Goal: Transaction & Acquisition: Subscribe to service/newsletter

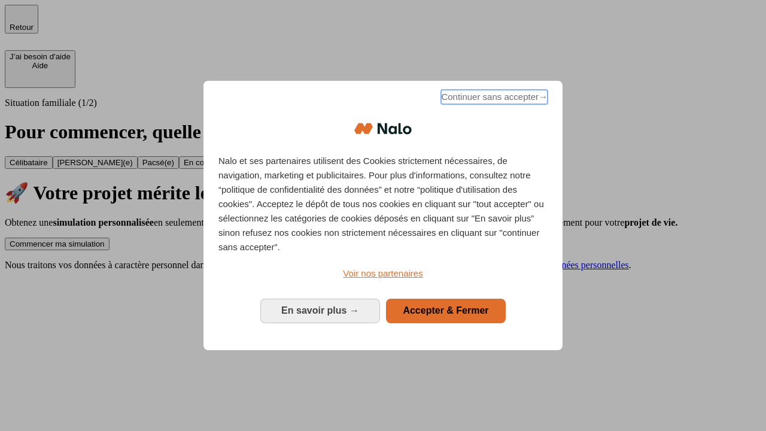
click at [493, 99] on span "Continuer sans accepter →" at bounding box center [494, 97] width 107 height 14
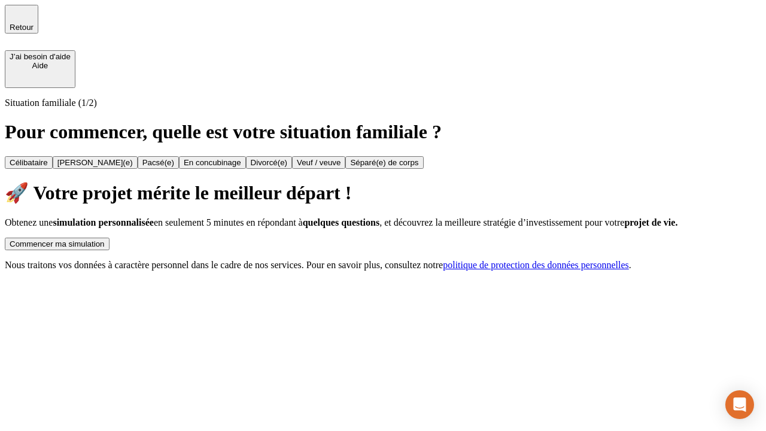
click at [105, 239] on div "Commencer ma simulation" at bounding box center [57, 243] width 95 height 9
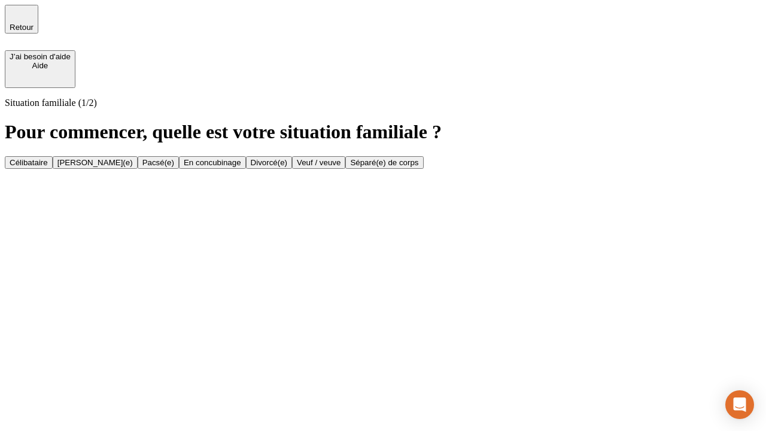
click at [48, 158] on div "Célibataire" at bounding box center [29, 162] width 38 height 9
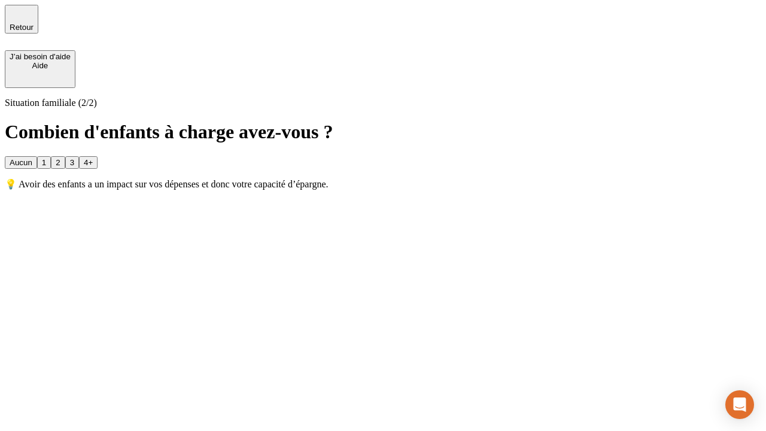
click at [32, 158] on div "Aucun" at bounding box center [21, 162] width 23 height 9
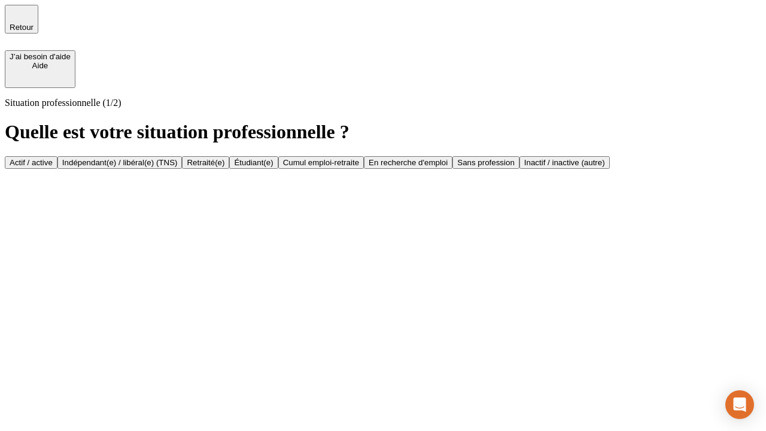
click at [53, 158] on div "Actif / active" at bounding box center [31, 162] width 43 height 9
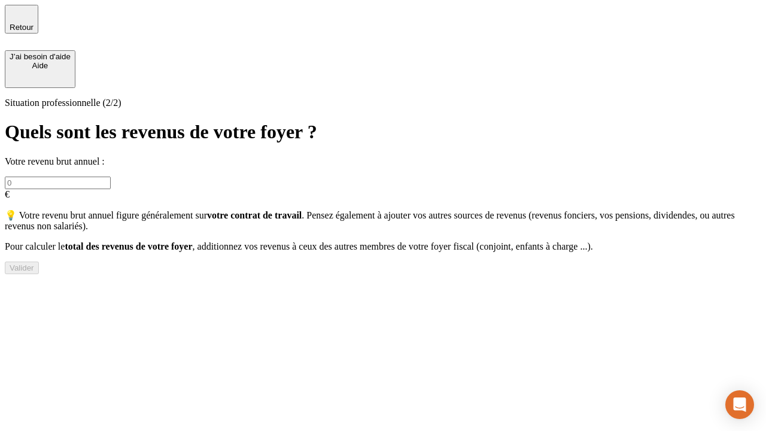
click at [111, 177] on input "text" at bounding box center [58, 183] width 106 height 13
type input "30 000"
click at [34, 272] on div "Valider" at bounding box center [22, 267] width 25 height 9
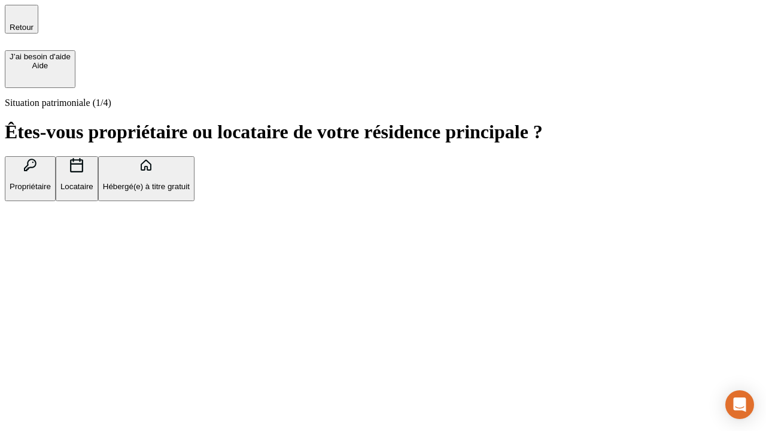
click at [190, 191] on p "Hébergé(e) à titre gratuit" at bounding box center [146, 186] width 87 height 9
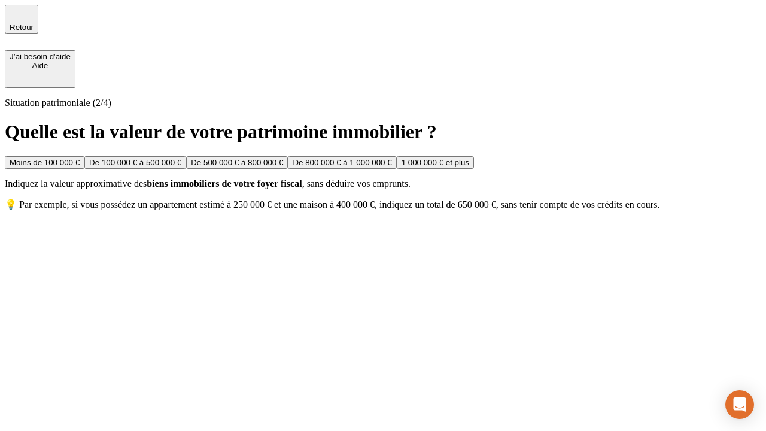
click at [80, 158] on div "Moins de 100 000 €" at bounding box center [45, 162] width 70 height 9
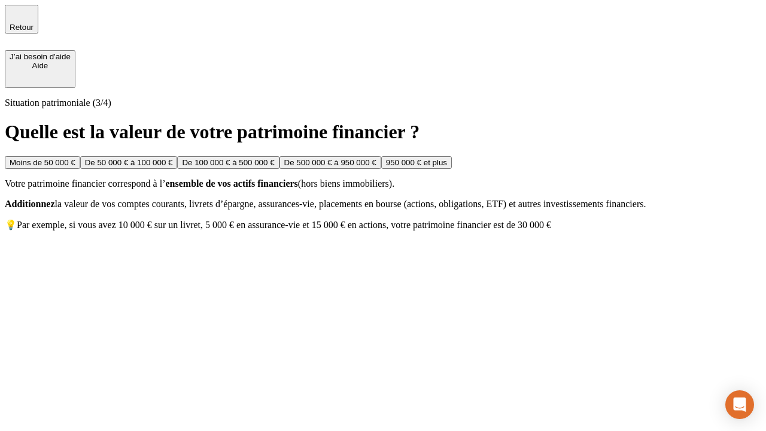
click at [75, 158] on div "Moins de 50 000 €" at bounding box center [43, 162] width 66 height 9
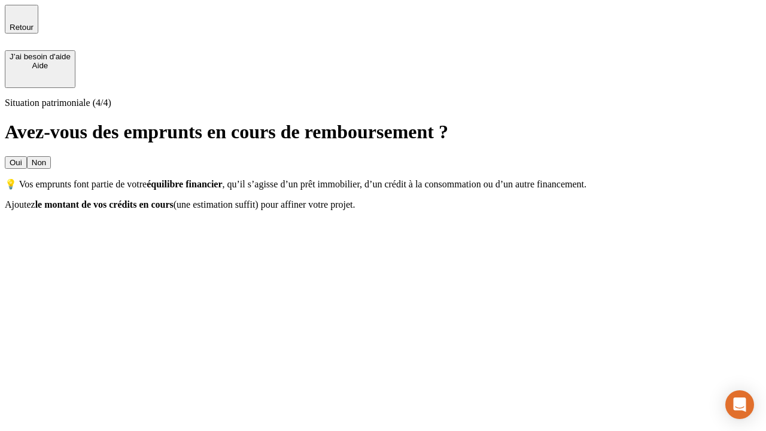
click at [46, 158] on div "Non" at bounding box center [39, 162] width 14 height 9
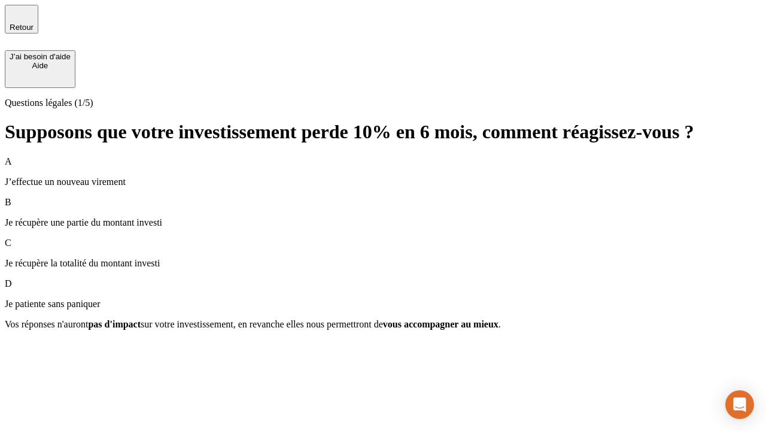
click at [383, 156] on div "A J’effectue un nouveau virement" at bounding box center [383, 171] width 756 height 31
click at [36, 350] on div "Suivant" at bounding box center [23, 345] width 26 height 9
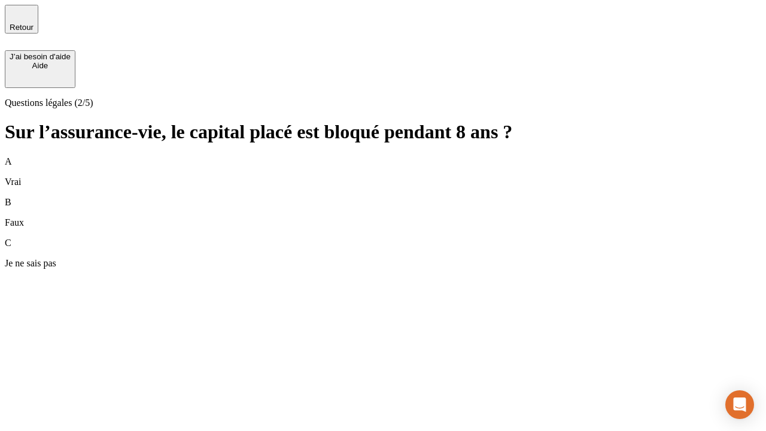
click at [383, 197] on div "B Faux" at bounding box center [383, 212] width 756 height 31
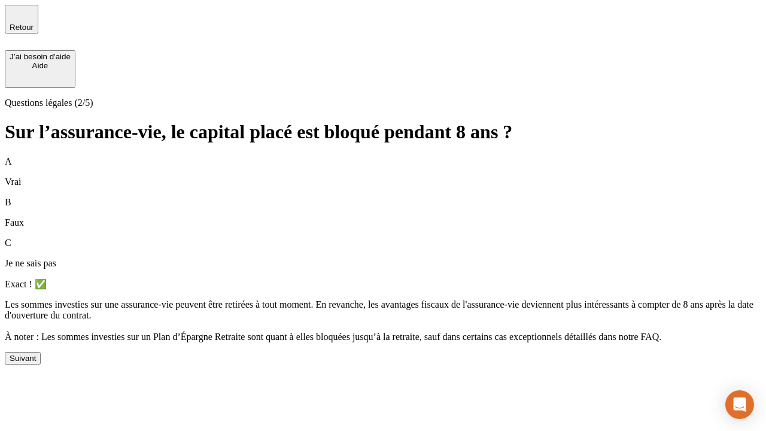
click at [36, 363] on div "Suivant" at bounding box center [23, 358] width 26 height 9
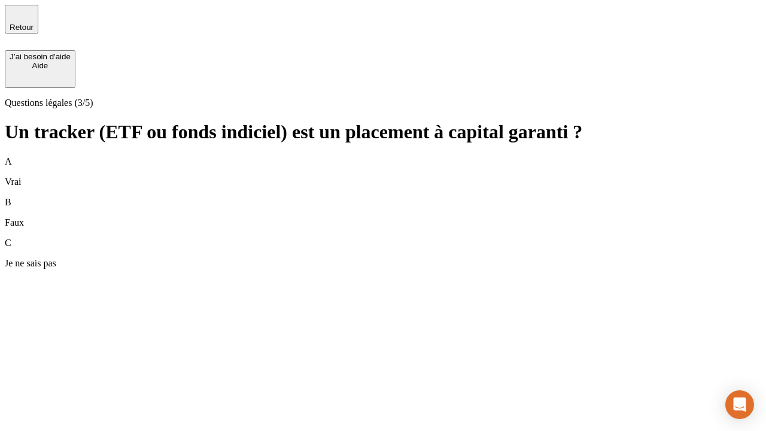
click at [383, 197] on div "B Faux" at bounding box center [383, 212] width 756 height 31
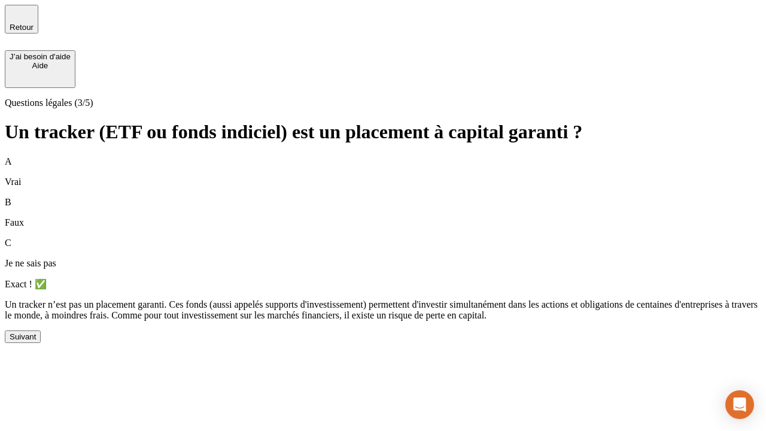
click at [36, 341] on div "Suivant" at bounding box center [23, 336] width 26 height 9
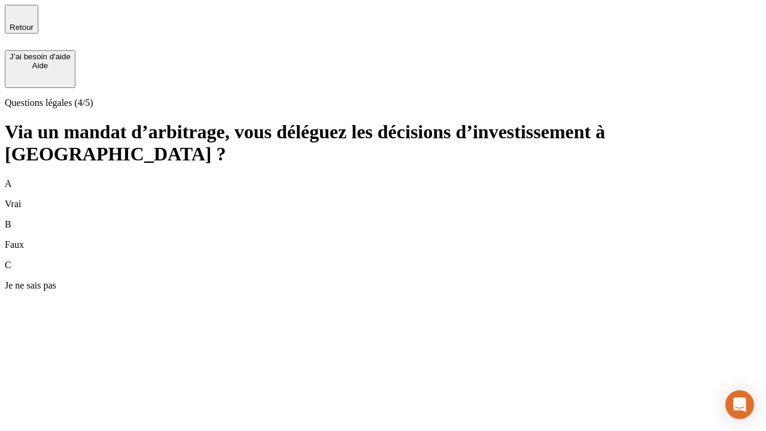
click at [383, 178] on div "A Vrai" at bounding box center [383, 193] width 756 height 31
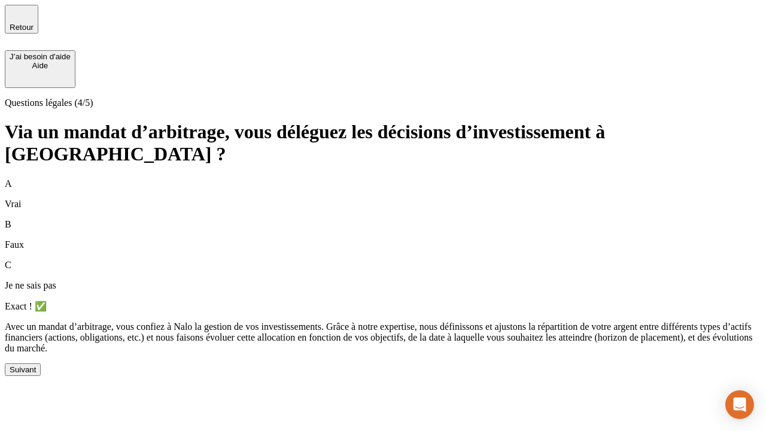
click at [36, 374] on div "Suivant" at bounding box center [23, 369] width 26 height 9
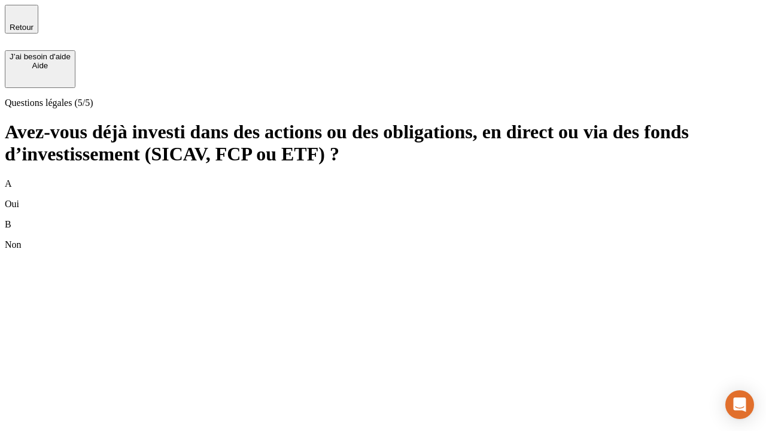
click at [383, 219] on div "B Non" at bounding box center [383, 234] width 756 height 31
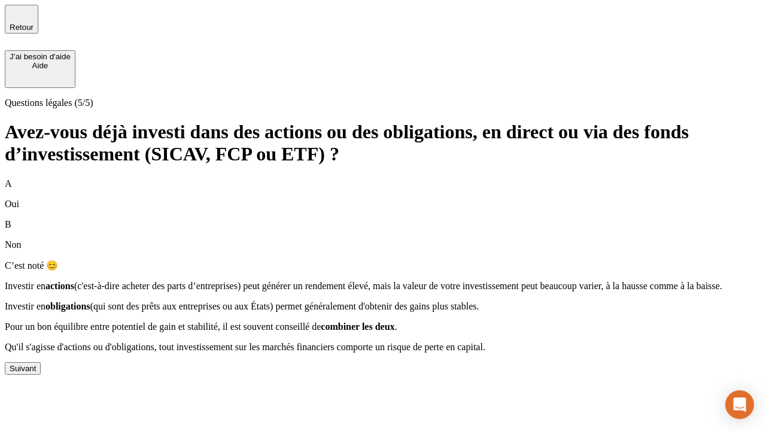
click at [36, 373] on div "Suivant" at bounding box center [23, 368] width 26 height 9
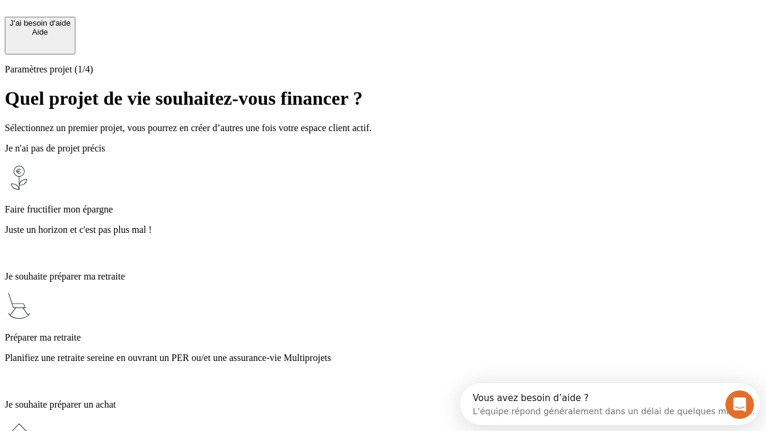
click at [383, 352] on p "Planifiez une retraite sereine en ouvrant un PER ou/et une assurance-vie Multip…" at bounding box center [383, 357] width 756 height 11
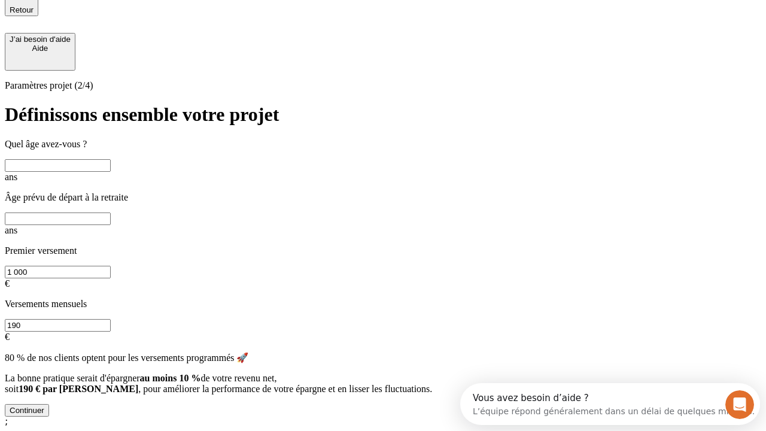
scroll to position [11, 0]
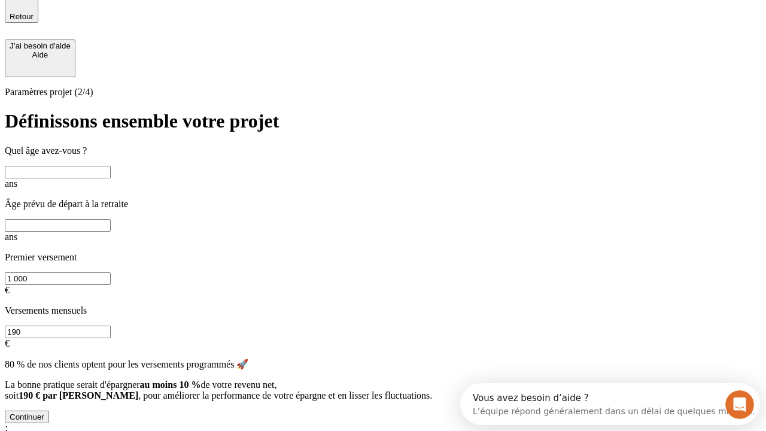
click at [111, 166] on input "text" at bounding box center [58, 172] width 106 height 13
type input "25"
click at [111, 219] on input "text" at bounding box center [58, 225] width 106 height 13
type input "64"
click at [111, 272] on input "1 000" at bounding box center [58, 278] width 106 height 13
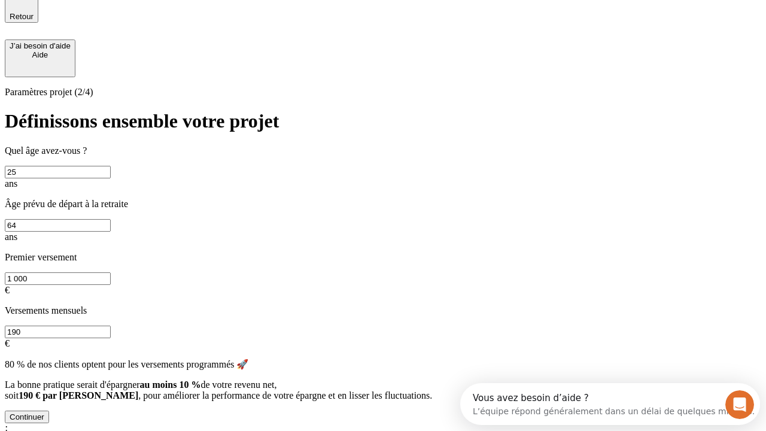
type input "1 000"
click at [111, 326] on input "190" at bounding box center [58, 332] width 106 height 13
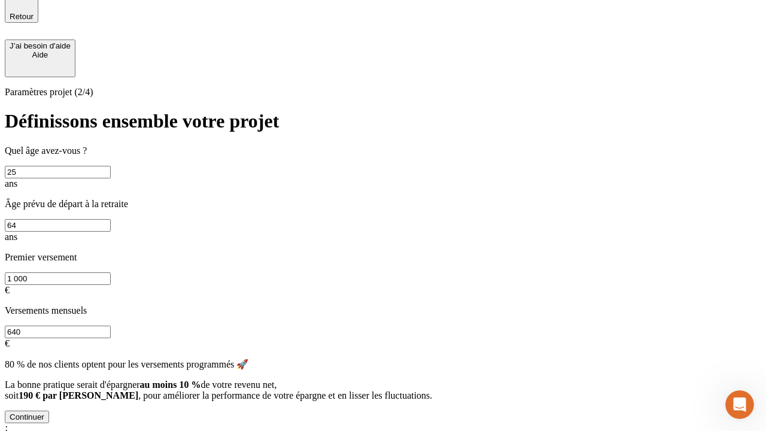
type input "640"
click at [44, 412] on div "Continuer" at bounding box center [27, 416] width 35 height 9
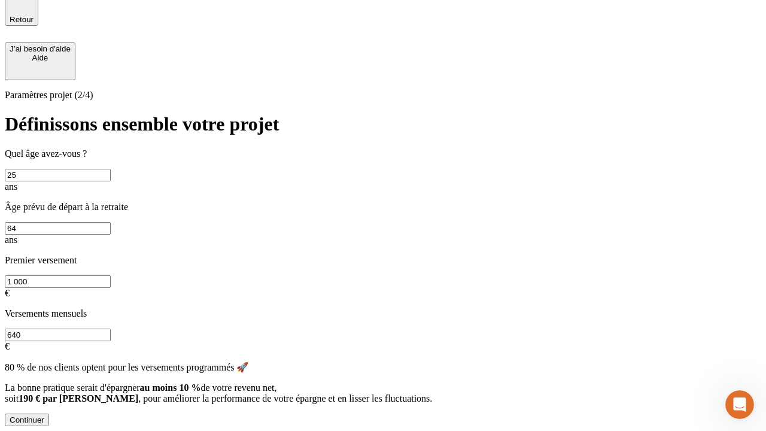
scroll to position [0, 0]
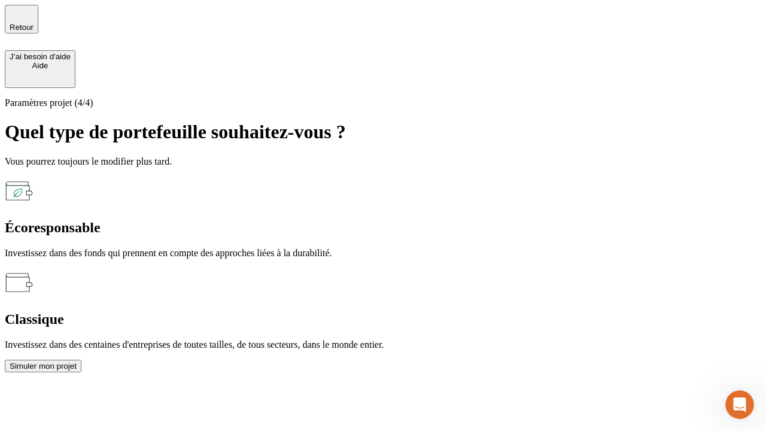
click at [253, 220] on div "Écoresponsable" at bounding box center [383, 228] width 756 height 16
click at [77, 361] on div "Simuler mon projet" at bounding box center [43, 365] width 67 height 9
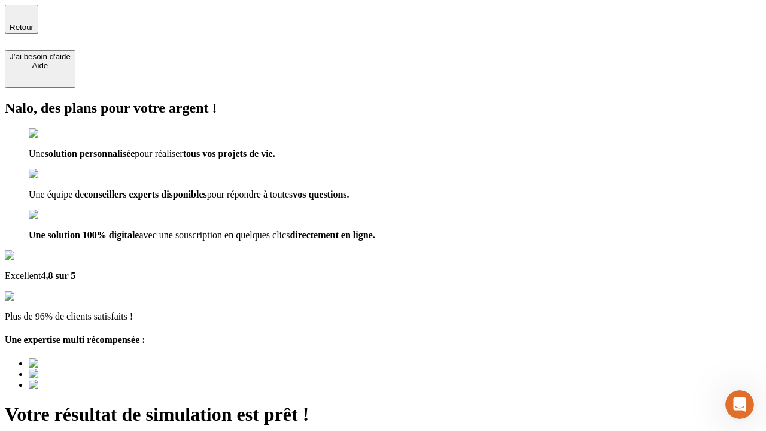
type input "[EMAIL_ADDRESS][PERSON_NAME][DOMAIN_NAME]"
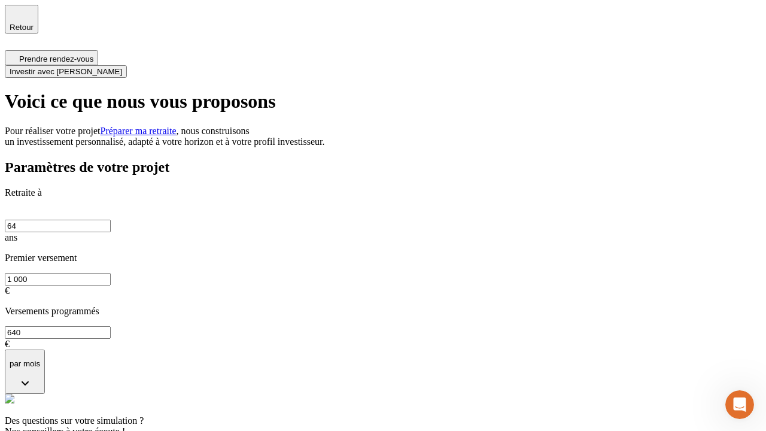
click at [122, 67] on span "Investir avec [PERSON_NAME]" at bounding box center [66, 71] width 112 height 9
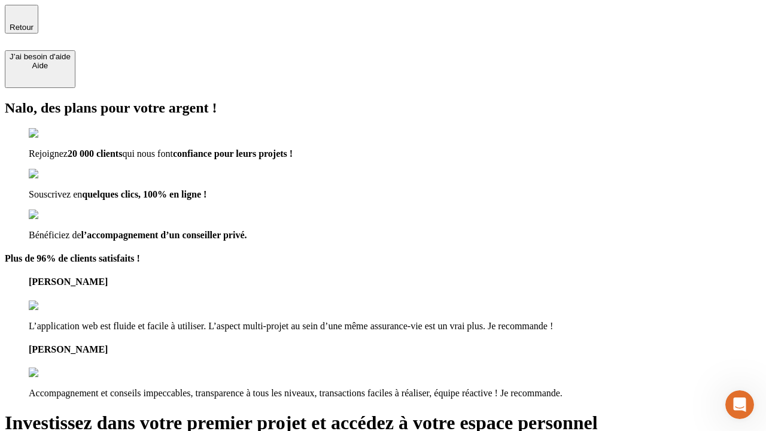
type input "[EMAIL_ADDRESS][PERSON_NAME][DOMAIN_NAME]"
